Goal: Task Accomplishment & Management: Manage account settings

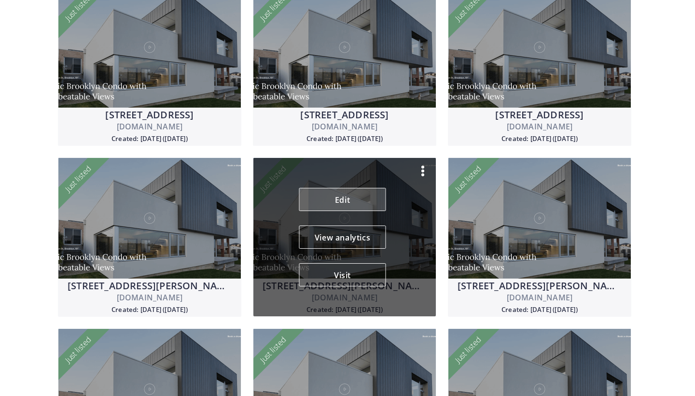
scroll to position [650, 0]
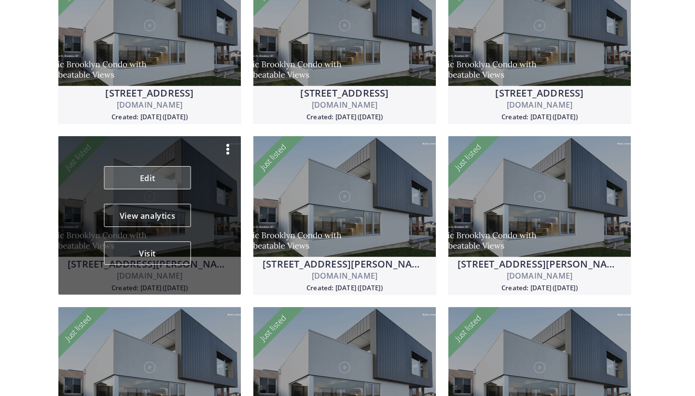
click at [152, 176] on link "Edit" at bounding box center [147, 177] width 87 height 23
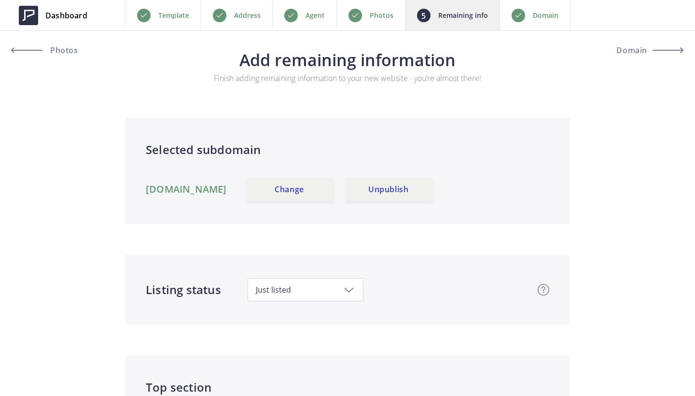
scroll to position [304, 0]
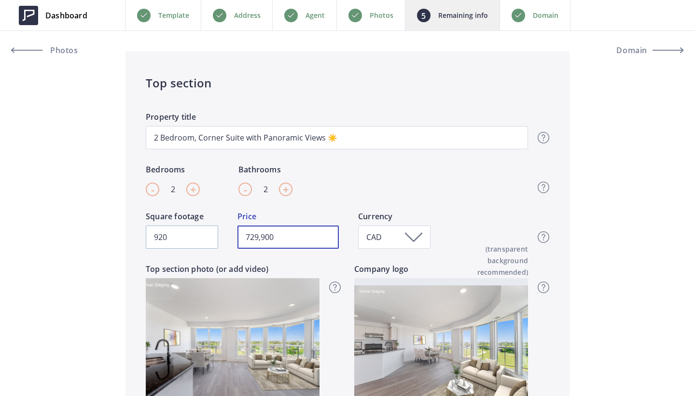
drag, startPoint x: 286, startPoint y: 238, endPoint x: 197, endPoint y: 236, distance: 89.3
click at [197, 236] on div "920 Square footage 729,900 Price CAD Currency Top section - Square footage & Pr…" at bounding box center [337, 236] width 382 height 53
type input "699,000"
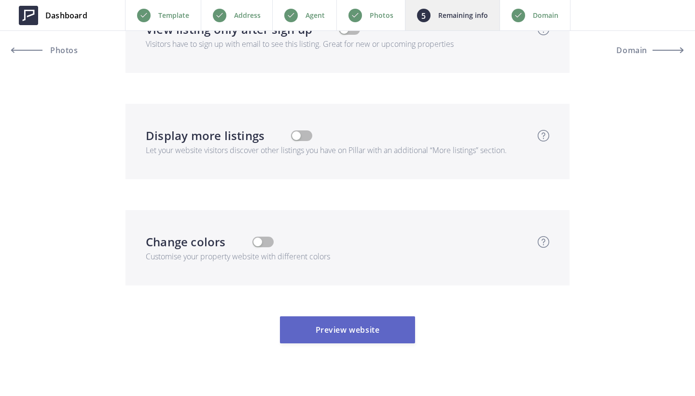
scroll to position [3327, 0]
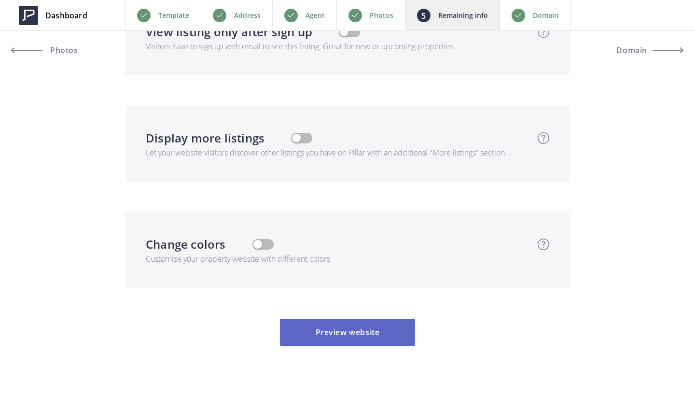
click at [325, 319] on button "Preview website" at bounding box center [347, 332] width 135 height 27
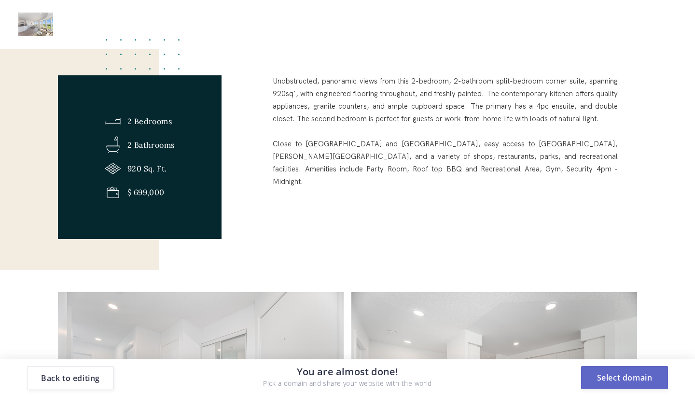
scroll to position [443, 0]
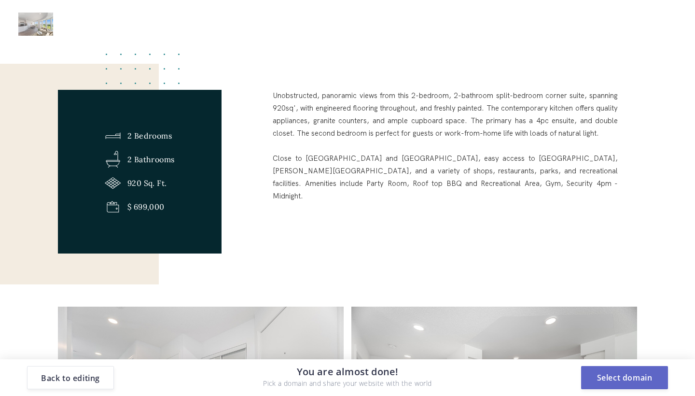
click at [629, 379] on button "Select domain" at bounding box center [624, 377] width 87 height 23
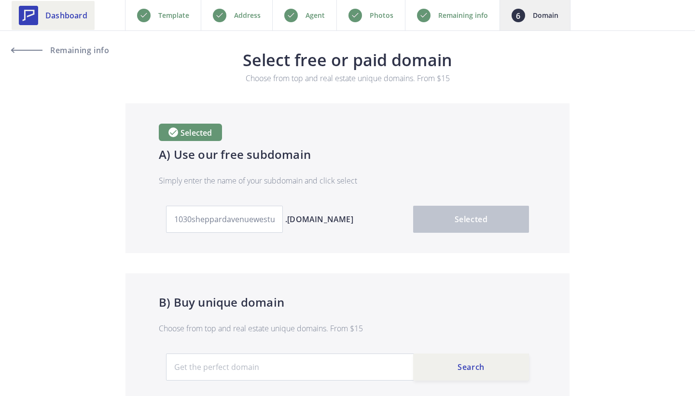
click at [84, 20] on span "Dashboard" at bounding box center [66, 16] width 42 height 12
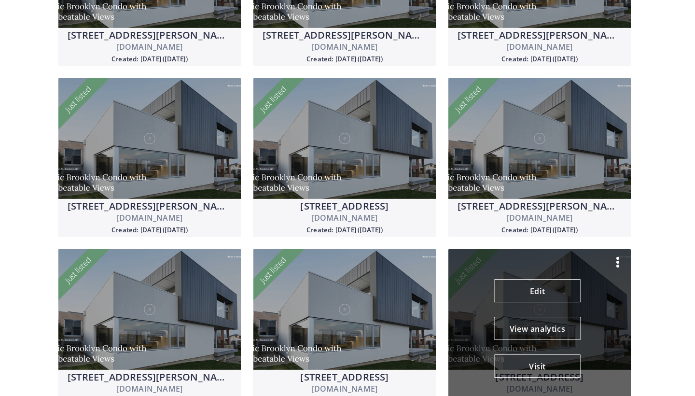
scroll to position [902, 0]
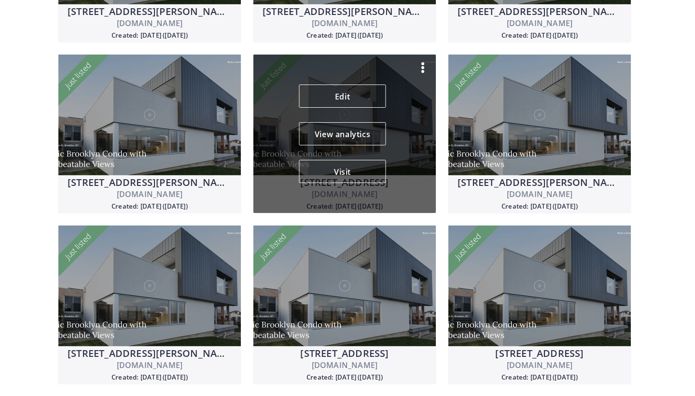
click at [419, 68] on img at bounding box center [423, 68] width 12 height 12
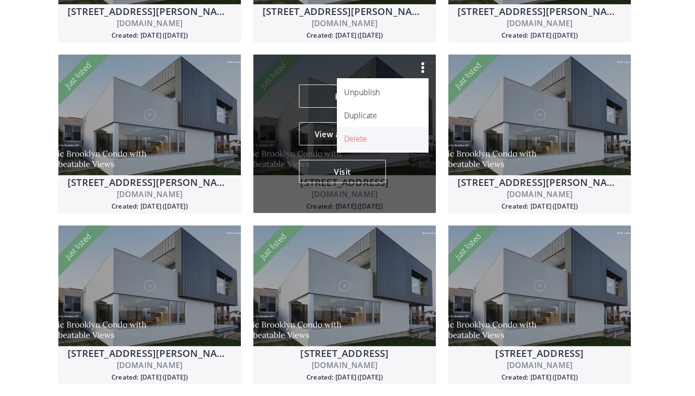
click at [379, 143] on p "Delete" at bounding box center [377, 139] width 67 height 12
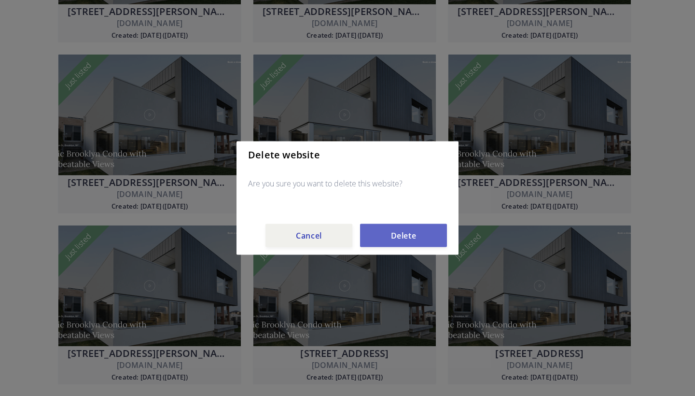
click at [428, 239] on button "Delete" at bounding box center [403, 235] width 87 height 23
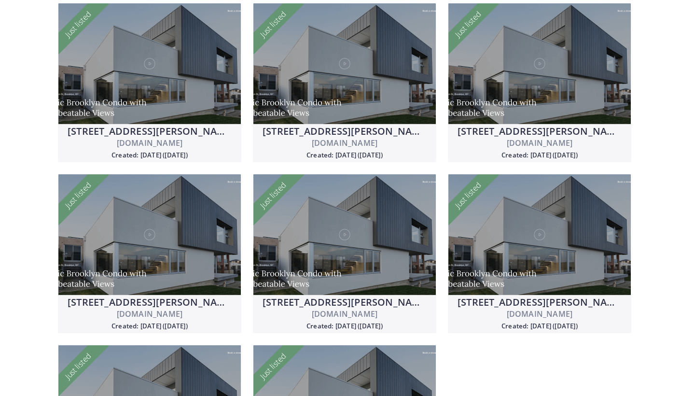
scroll to position [762, 0]
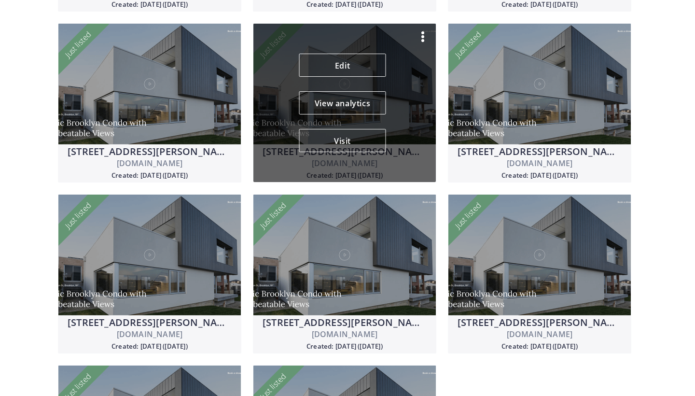
click at [424, 33] on img at bounding box center [423, 37] width 12 height 12
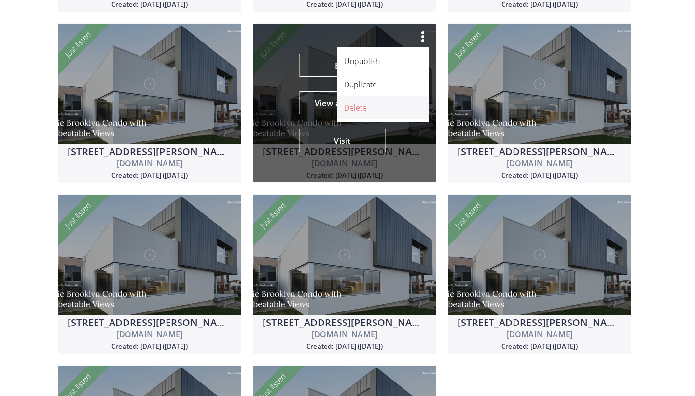
click at [408, 108] on p "Delete" at bounding box center [377, 108] width 67 height 12
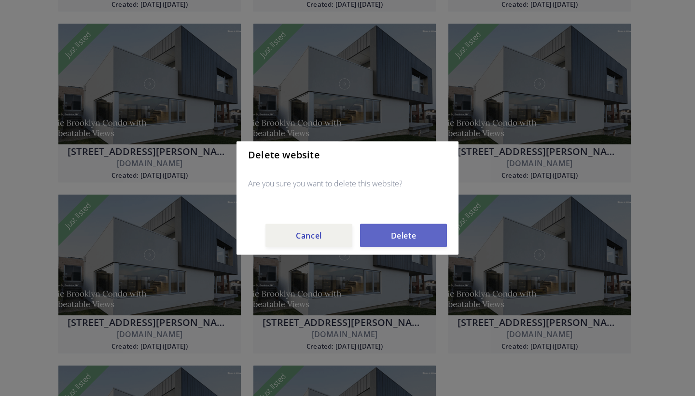
click at [429, 238] on button "Delete" at bounding box center [403, 235] width 87 height 23
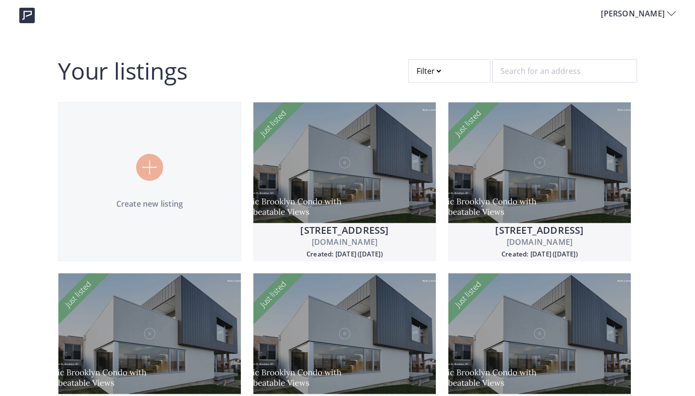
scroll to position [0, 0]
